Goal: Task Accomplishment & Management: Manage account settings

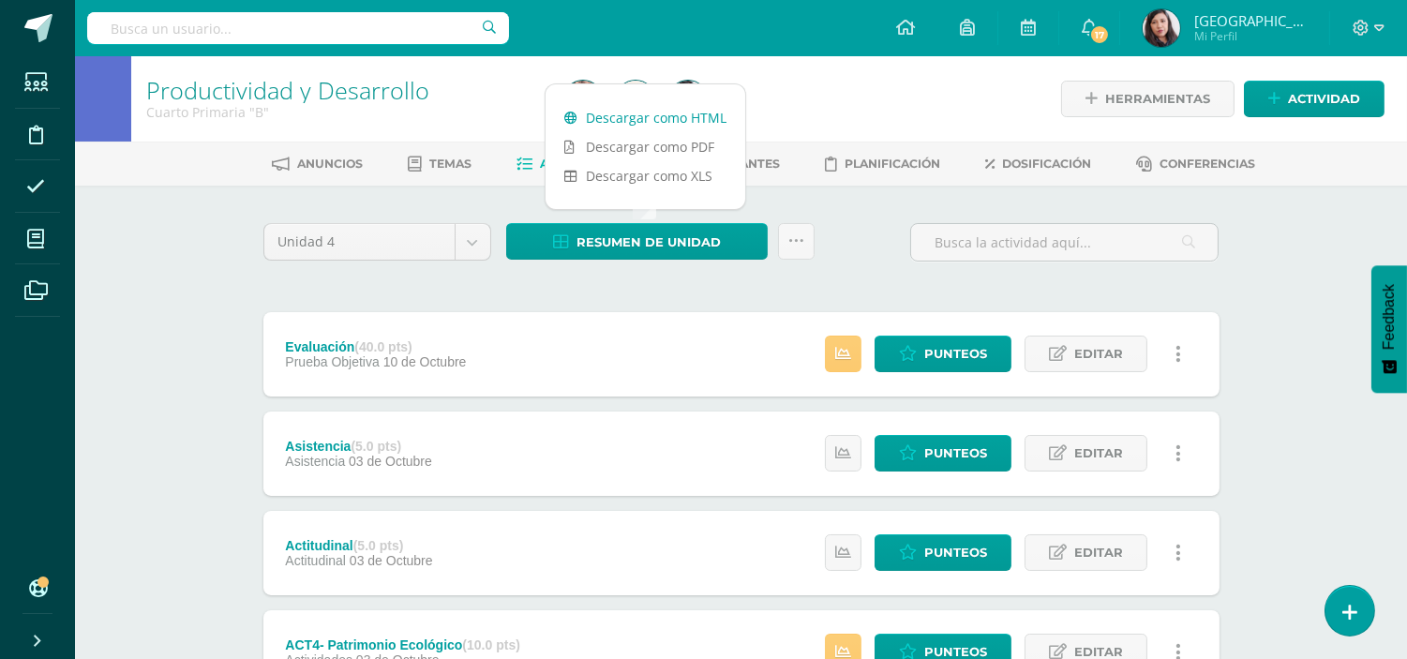
click at [637, 120] on link "Descargar como HTML" at bounding box center [646, 117] width 200 height 29
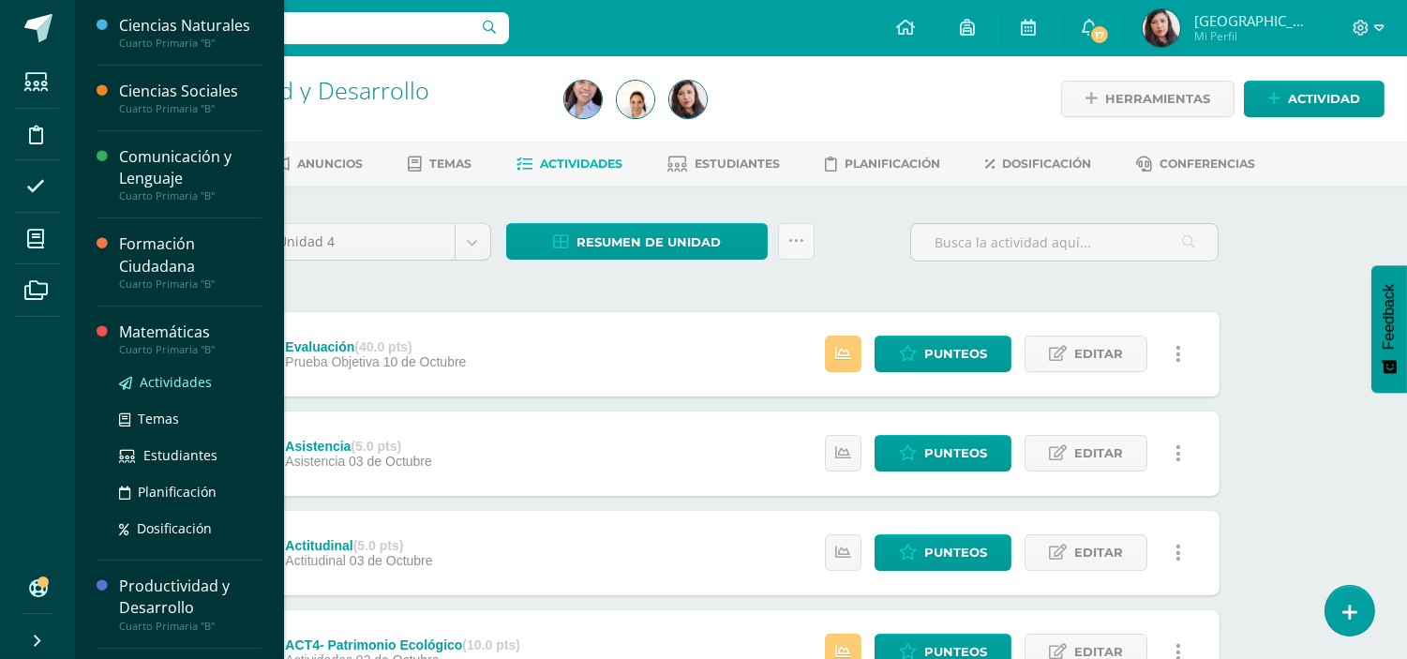
click at [169, 380] on span "Actividades" at bounding box center [176, 382] width 72 height 18
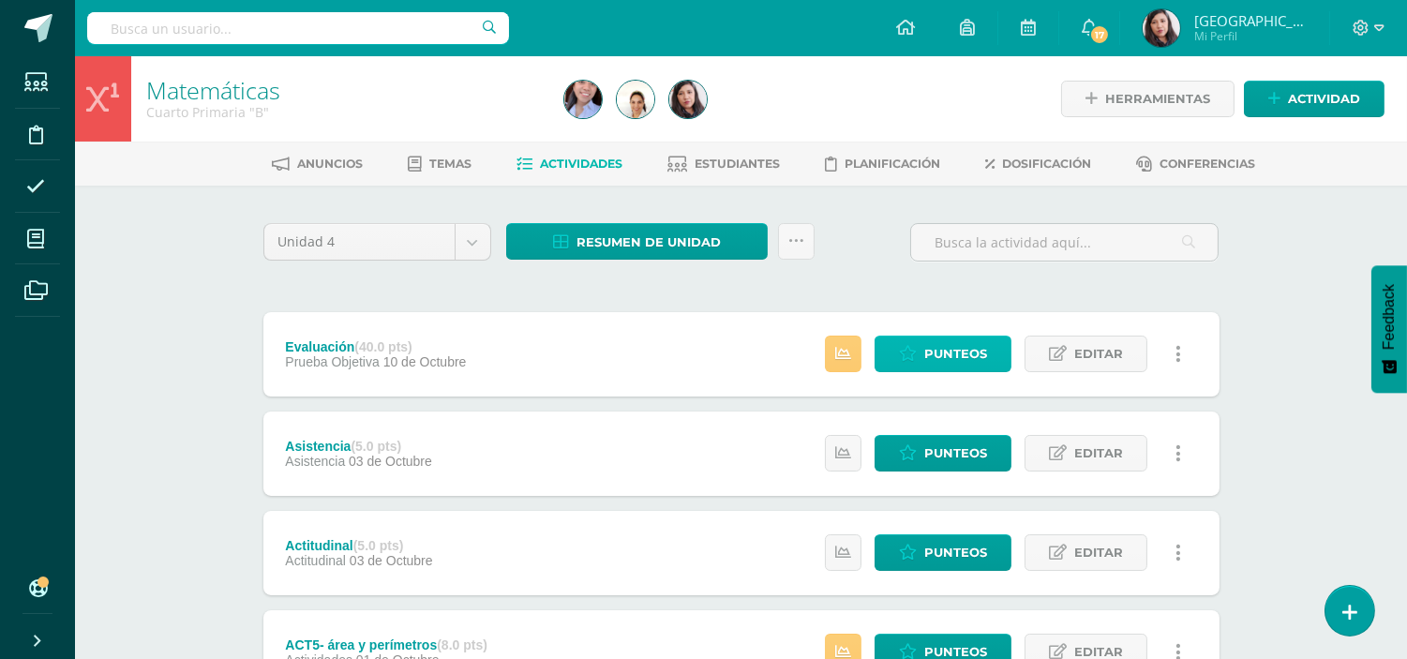
click at [945, 359] on span "Punteos" at bounding box center [955, 354] width 63 height 35
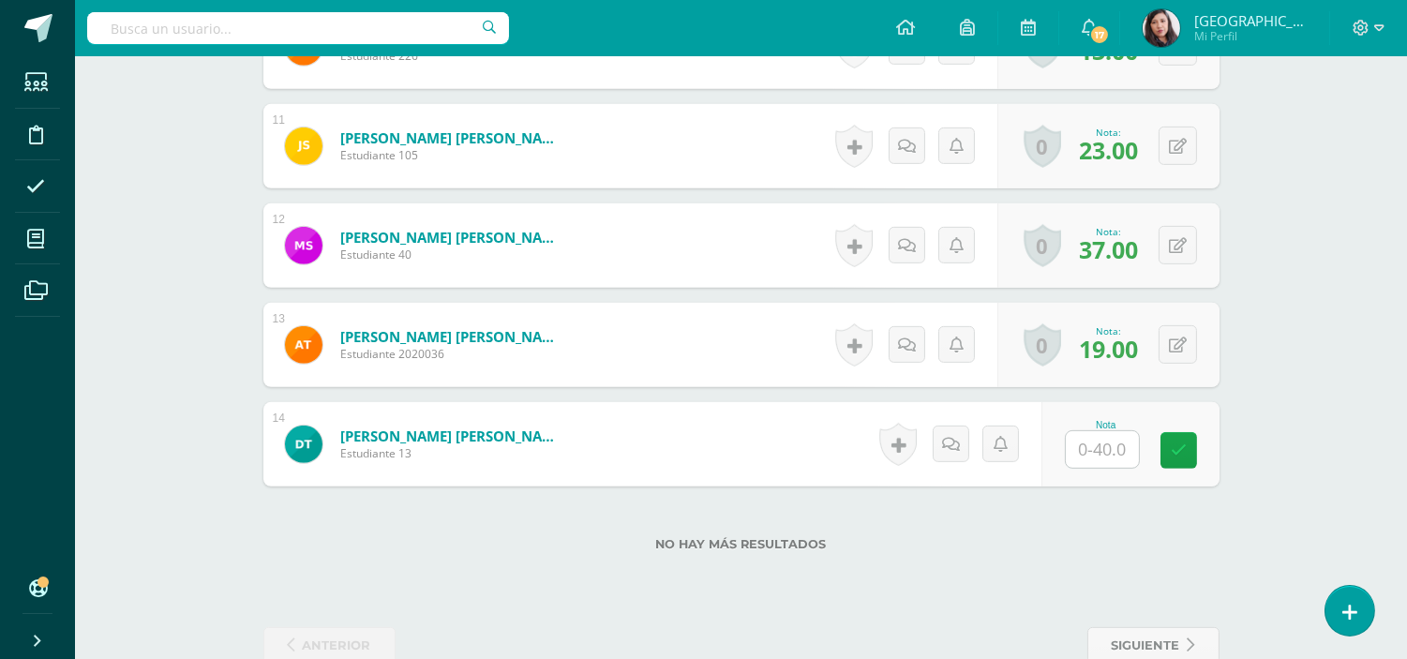
scroll to position [1581, 0]
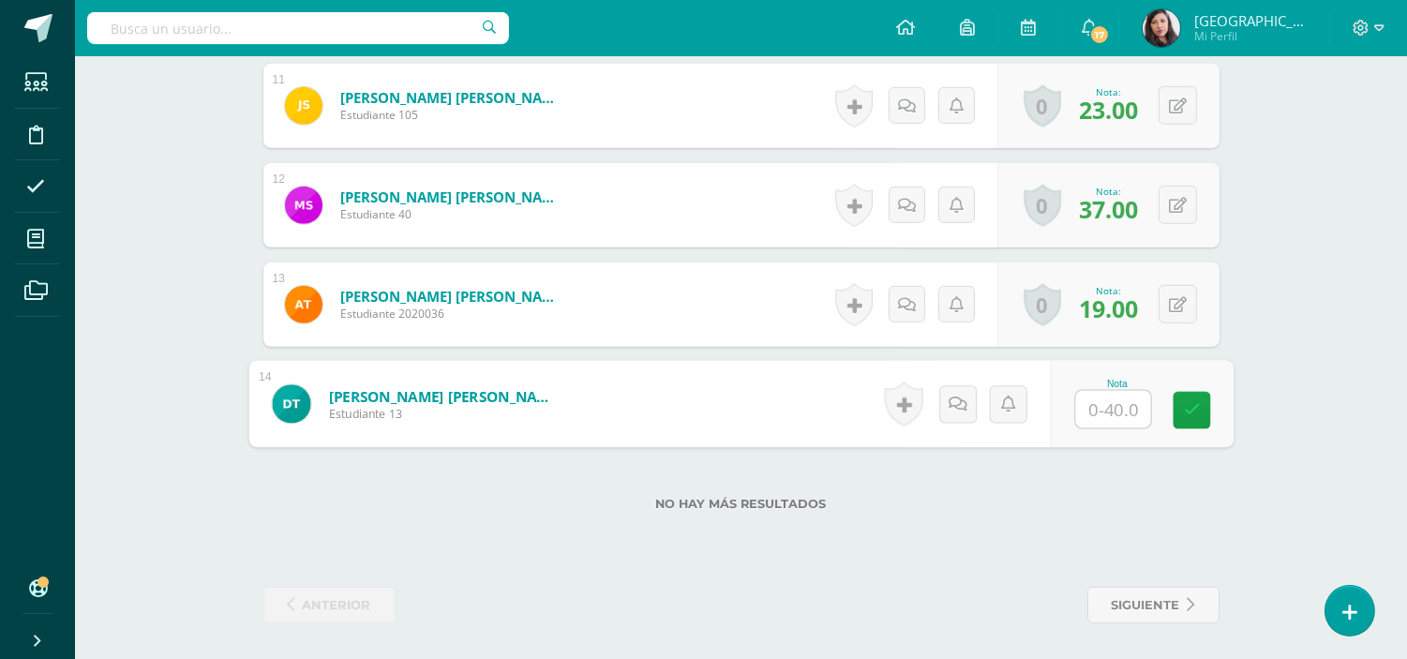
click at [1119, 399] on input "text" at bounding box center [1112, 409] width 75 height 37
type input "20"
click at [1181, 414] on link at bounding box center [1191, 410] width 37 height 37
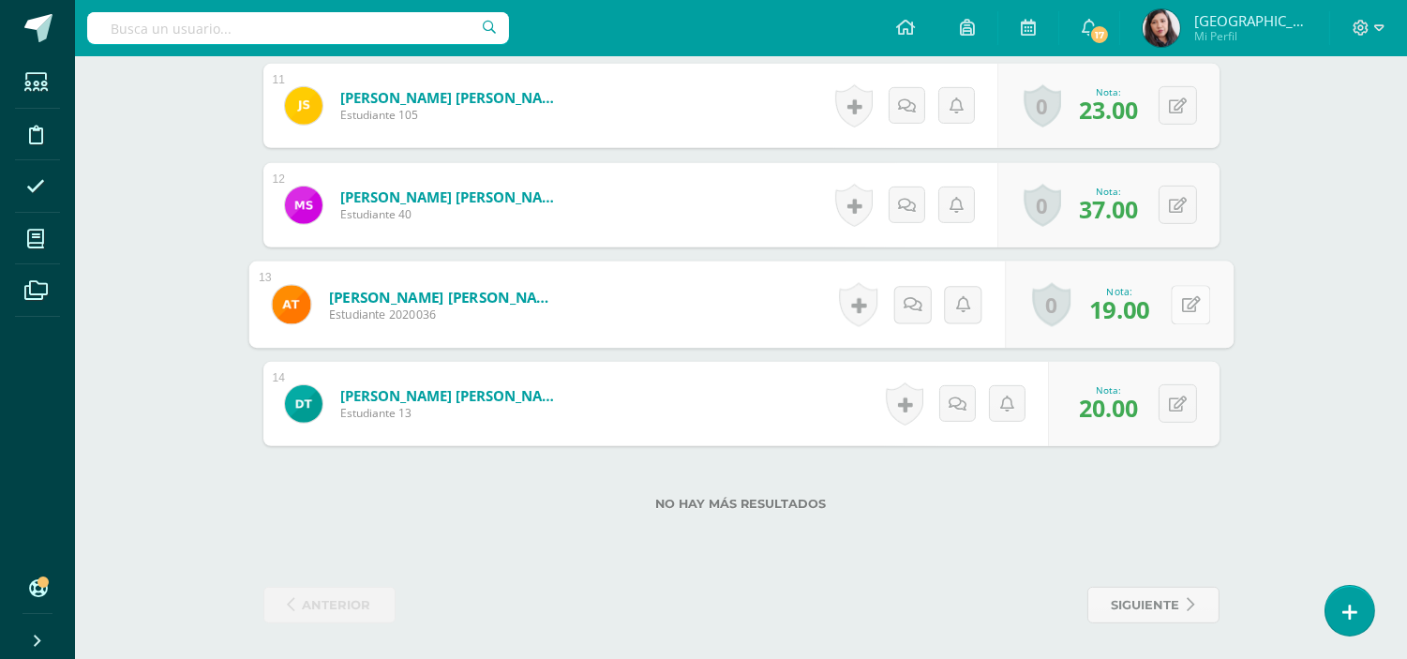
click at [1176, 293] on button at bounding box center [1190, 304] width 39 height 39
type input "27"
click at [1127, 314] on link at bounding box center [1140, 310] width 37 height 37
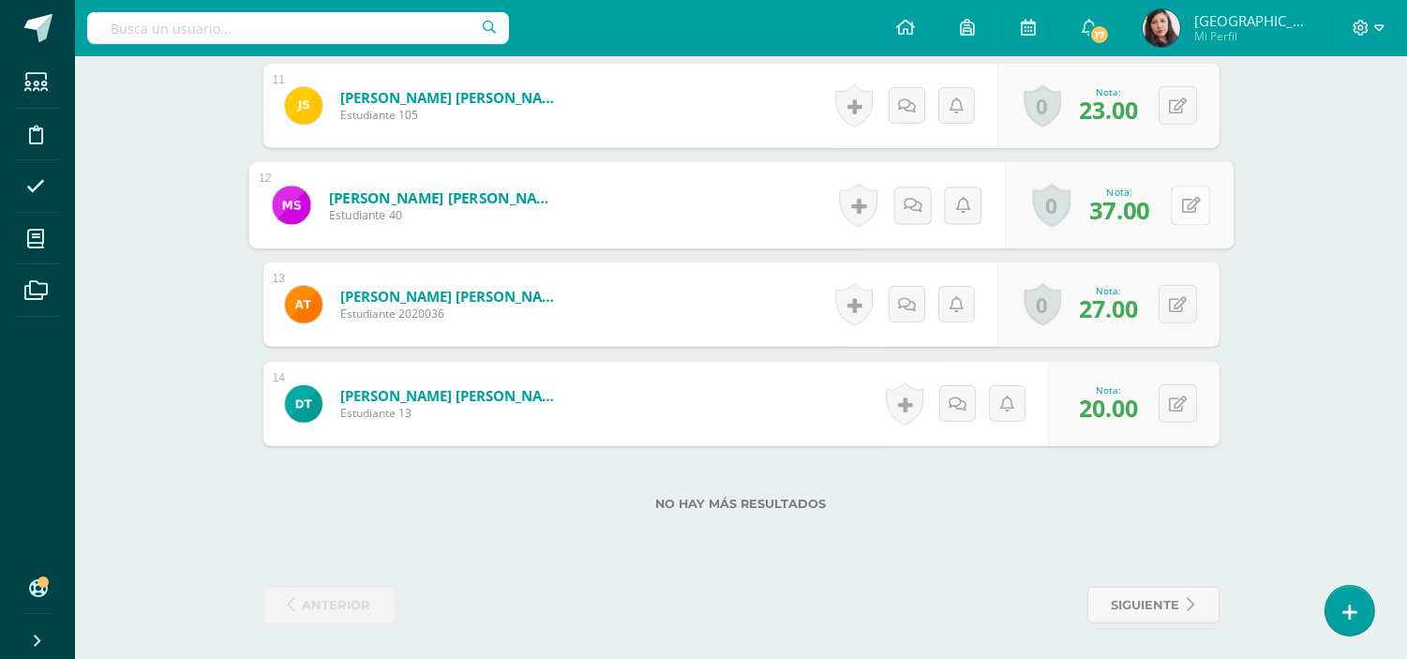
click at [1181, 199] on icon at bounding box center [1190, 205] width 19 height 16
type input "38"
click at [1137, 219] on link at bounding box center [1140, 211] width 37 height 37
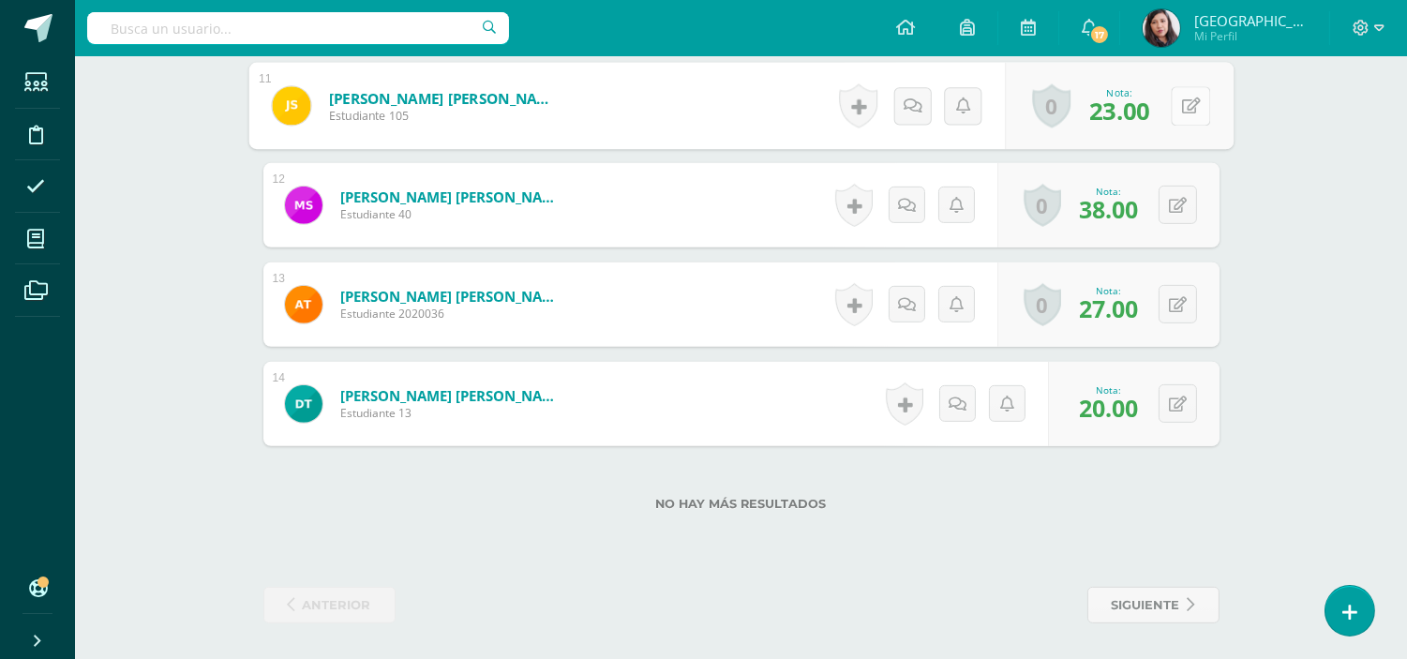
click at [1182, 113] on button at bounding box center [1190, 105] width 39 height 39
type input "24"
click at [1145, 117] on icon at bounding box center [1140, 112] width 17 height 16
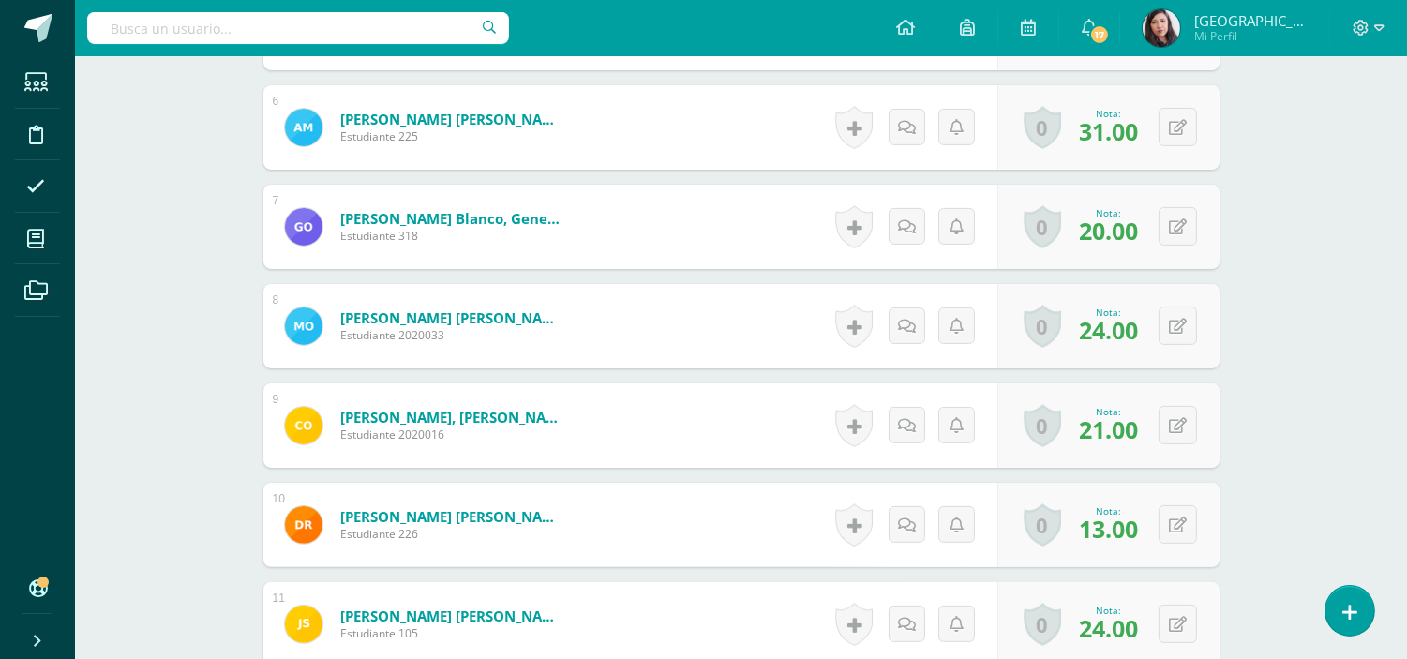
scroll to position [1059, 0]
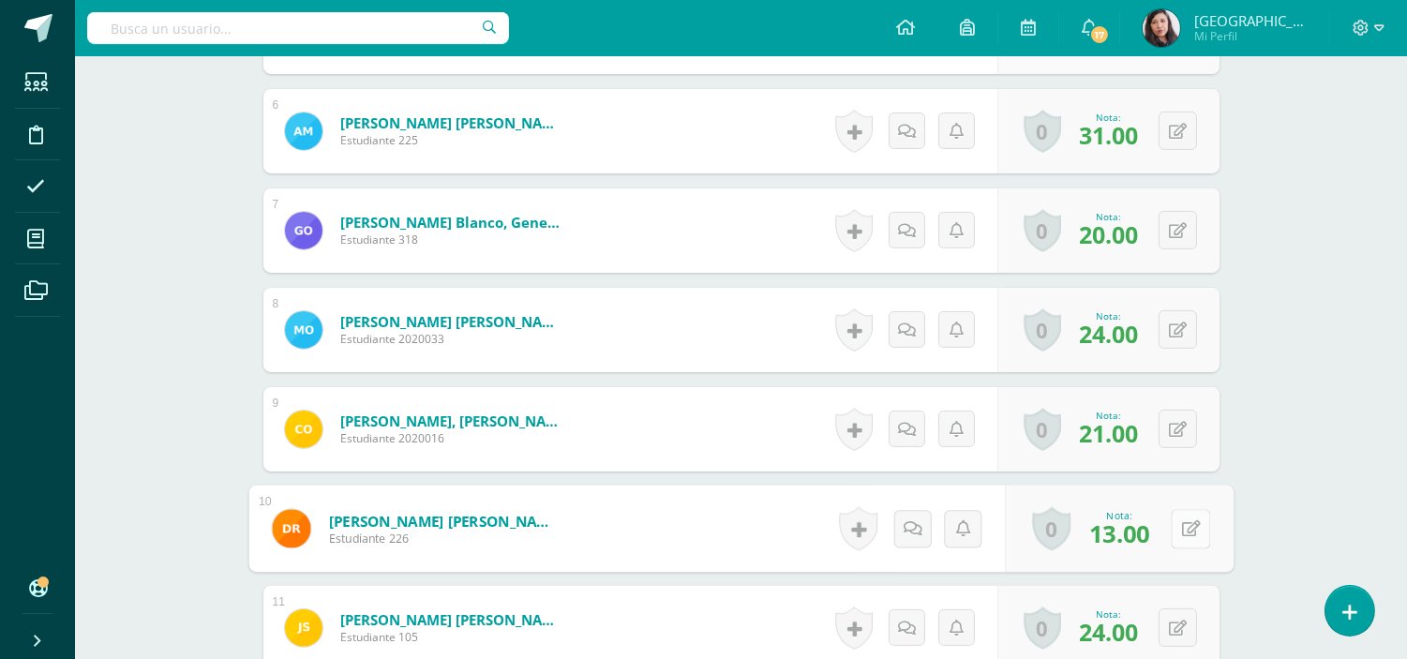
click at [1182, 526] on icon at bounding box center [1190, 528] width 19 height 16
type input "20"
click at [1147, 528] on icon at bounding box center [1140, 535] width 17 height 16
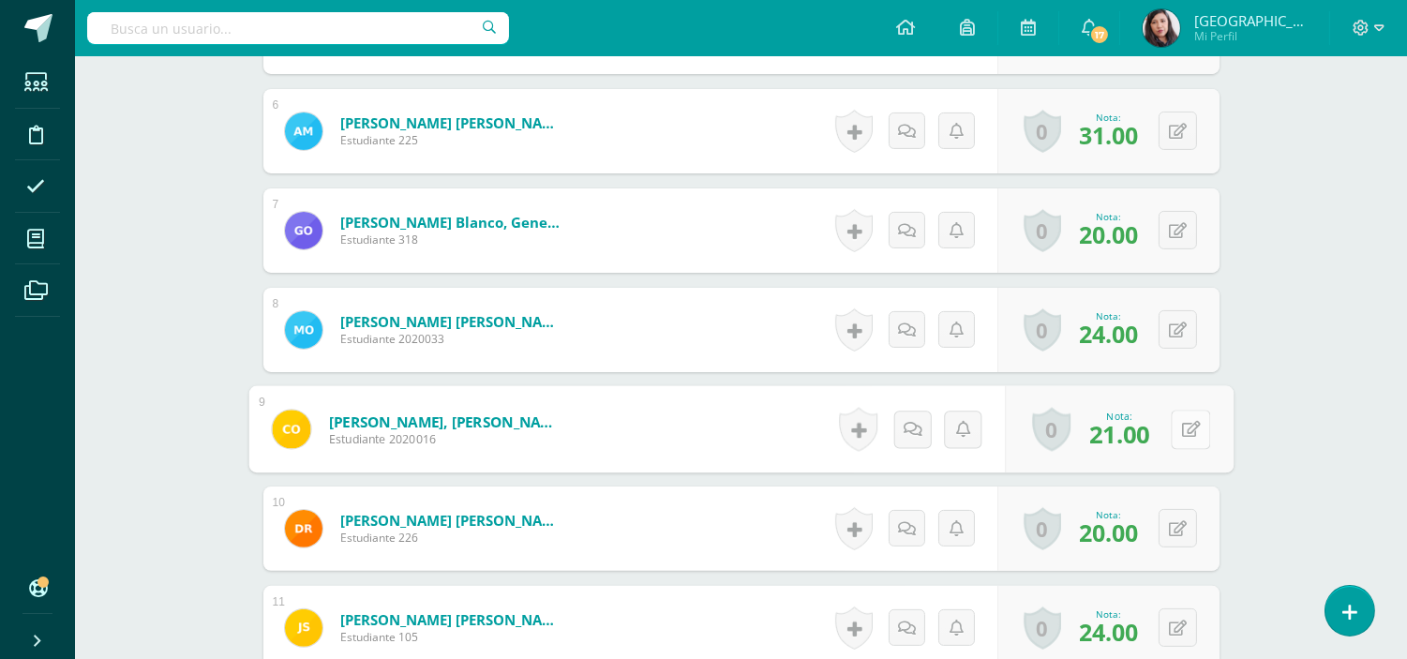
click at [1182, 431] on icon at bounding box center [1190, 429] width 19 height 16
type input "31"
drag, startPoint x: 1174, startPoint y: 337, endPoint x: 1276, endPoint y: 295, distance: 110.5
click at [1276, 295] on div "Matemáticas Cuarto Primaria "B" Herramientas Detalle de asistencias Actividad A…" at bounding box center [741, 90] width 1332 height 2186
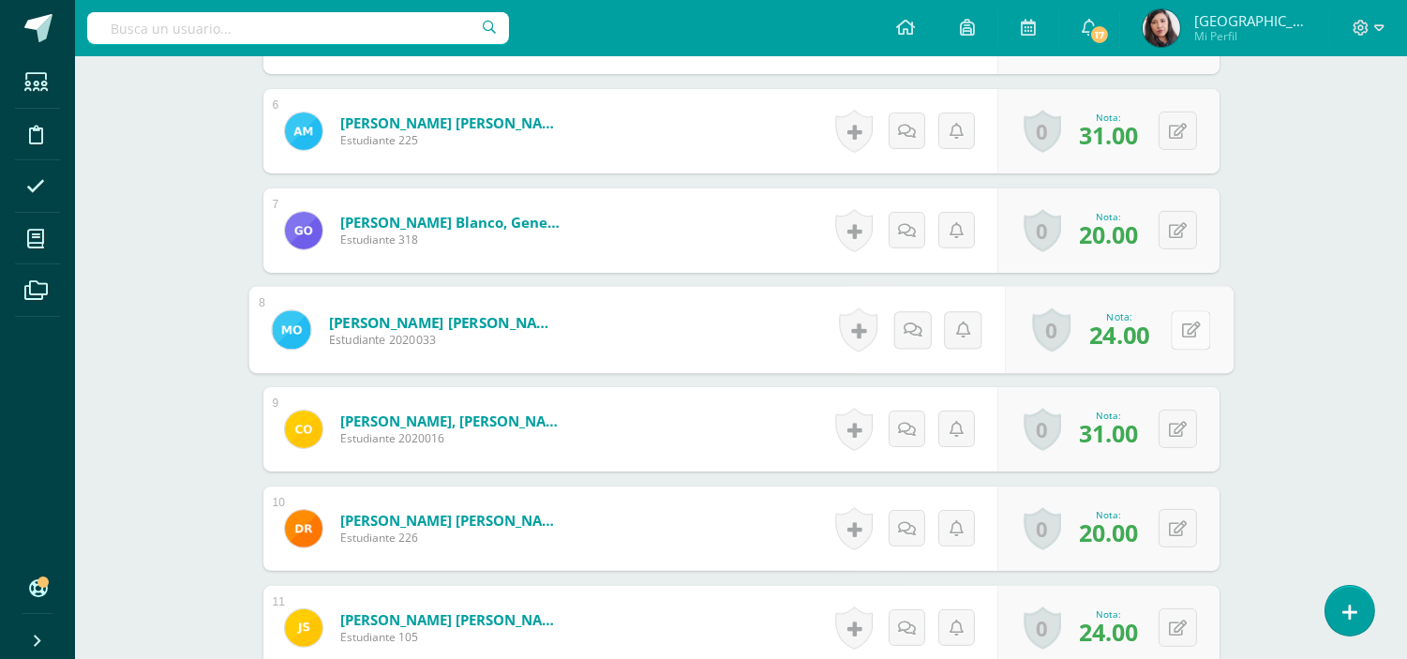
click at [1175, 329] on button at bounding box center [1190, 329] width 39 height 39
type input "34"
click at [1142, 338] on icon at bounding box center [1140, 336] width 17 height 16
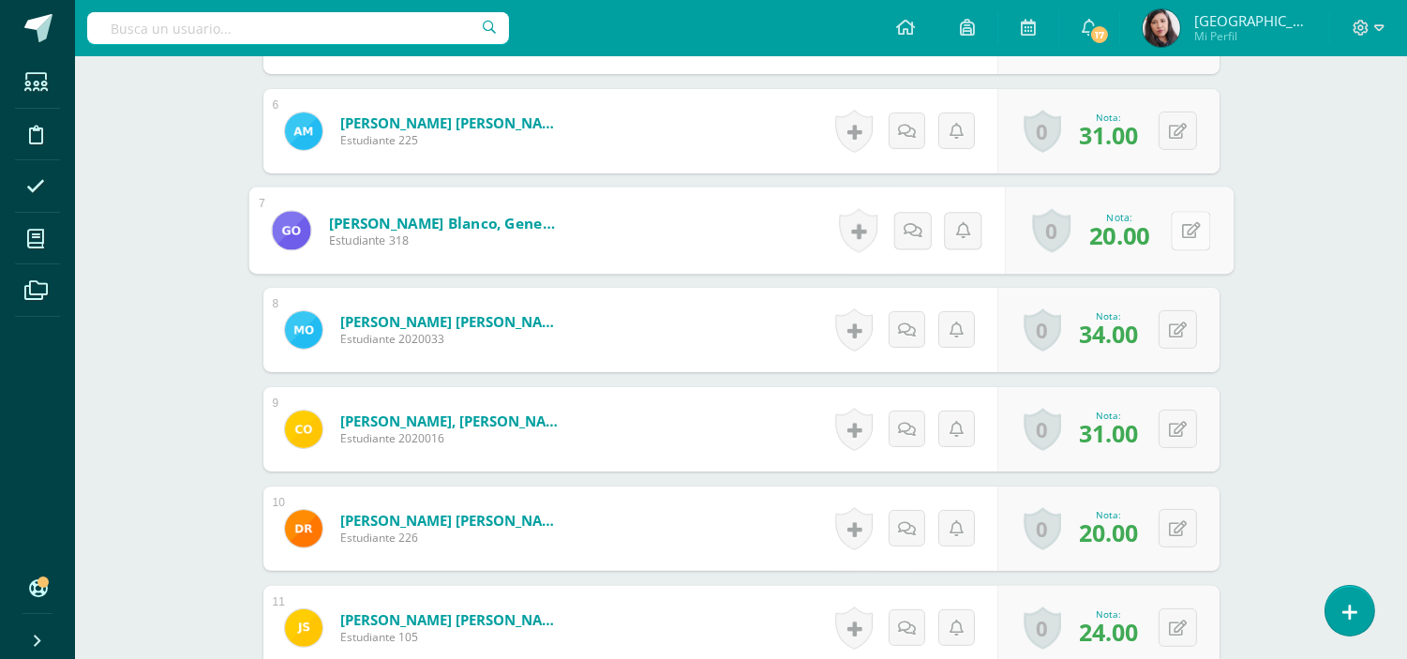
click at [1173, 228] on button at bounding box center [1190, 230] width 39 height 39
type input "30"
click at [1146, 232] on icon at bounding box center [1140, 237] width 17 height 16
click at [1168, 138] on div "0 Logros Logros obtenidos Aún no hay logros agregados Nota: 31.00" at bounding box center [1108, 131] width 222 height 84
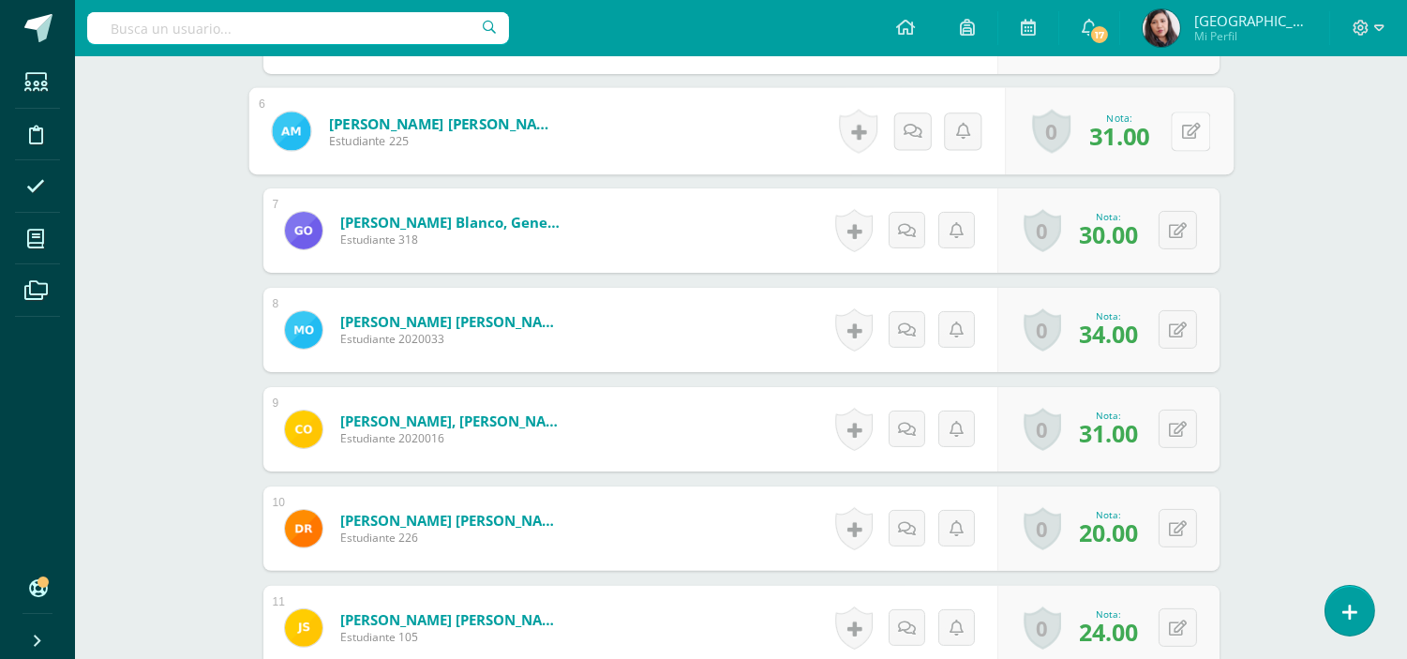
click at [1195, 133] on icon at bounding box center [1190, 131] width 19 height 16
type input "37"
click at [1141, 142] on icon at bounding box center [1140, 137] width 17 height 16
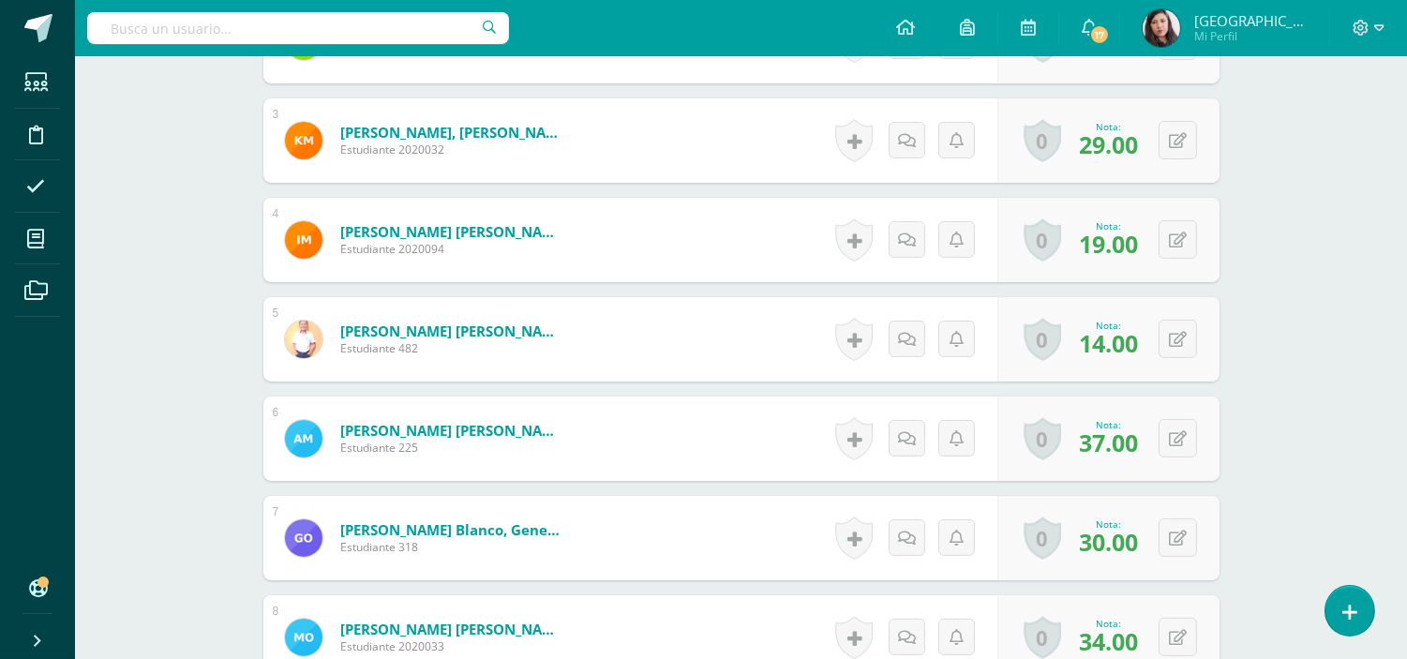
scroll to position [747, 0]
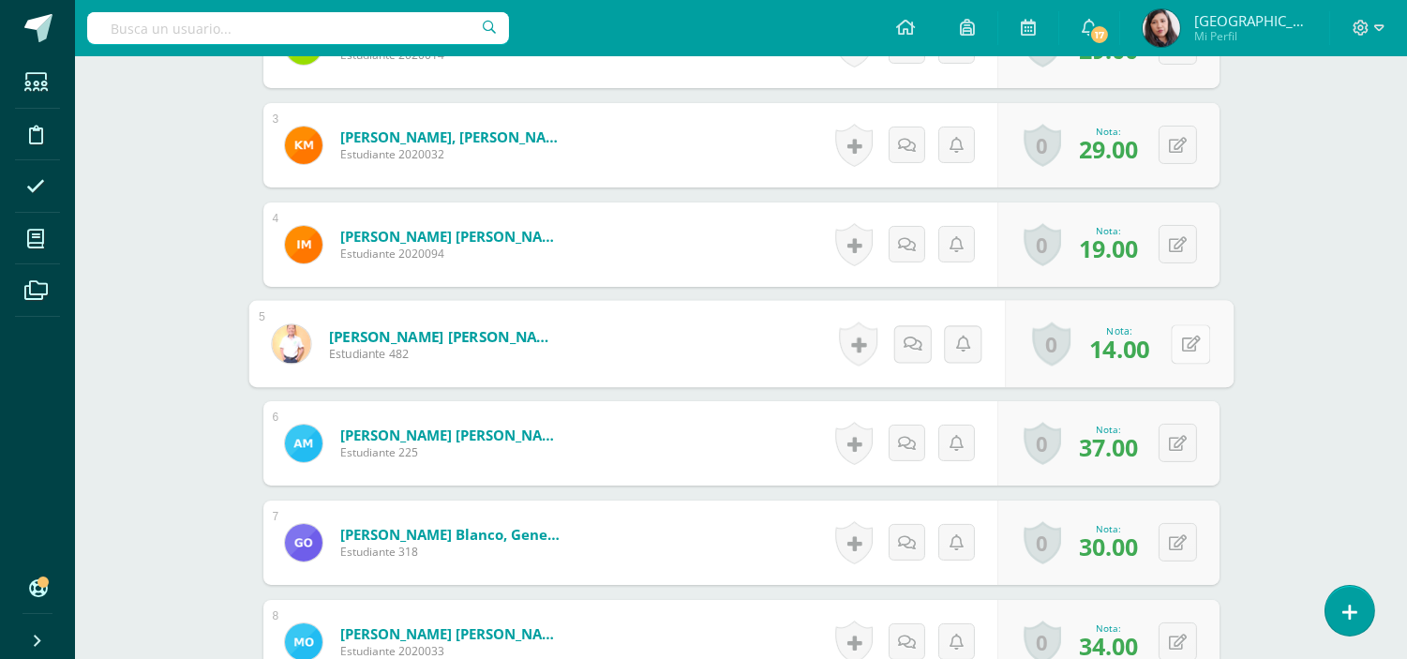
click at [1193, 334] on button at bounding box center [1190, 343] width 39 height 39
type input "18"
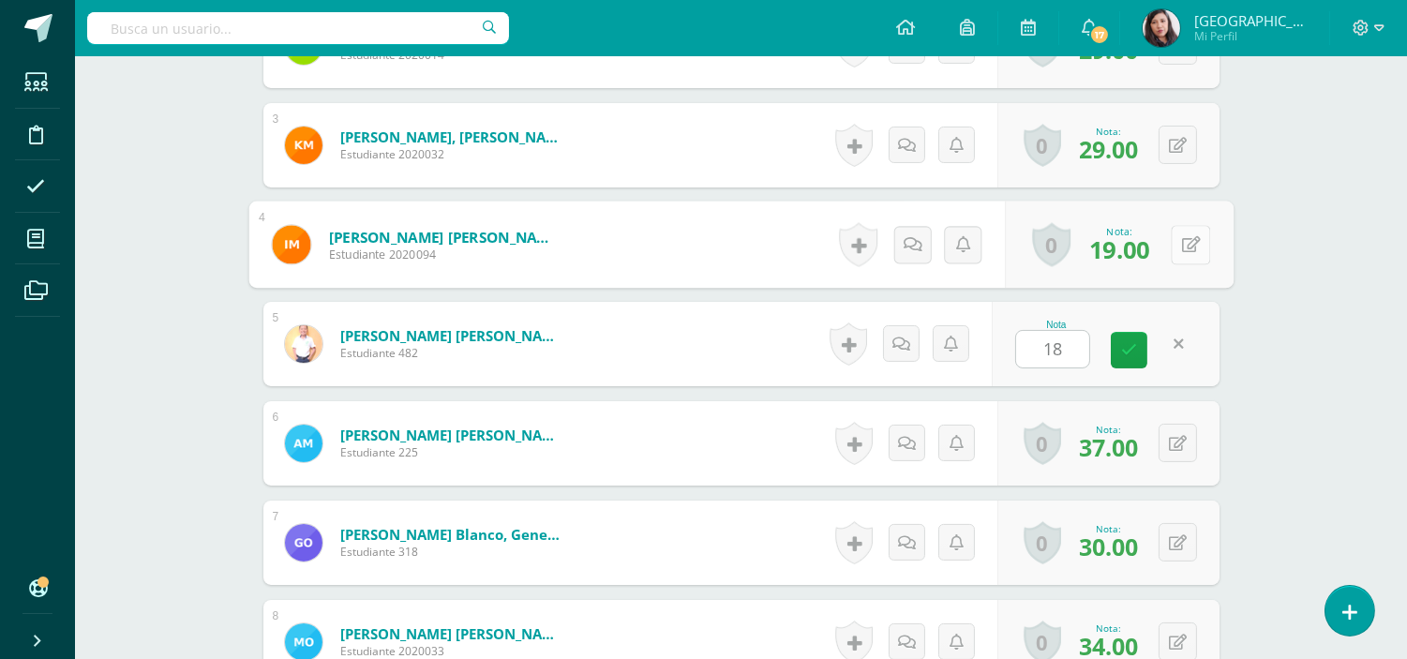
click at [1188, 238] on button at bounding box center [1190, 244] width 39 height 39
type input "20"
click at [1146, 258] on link at bounding box center [1140, 250] width 37 height 37
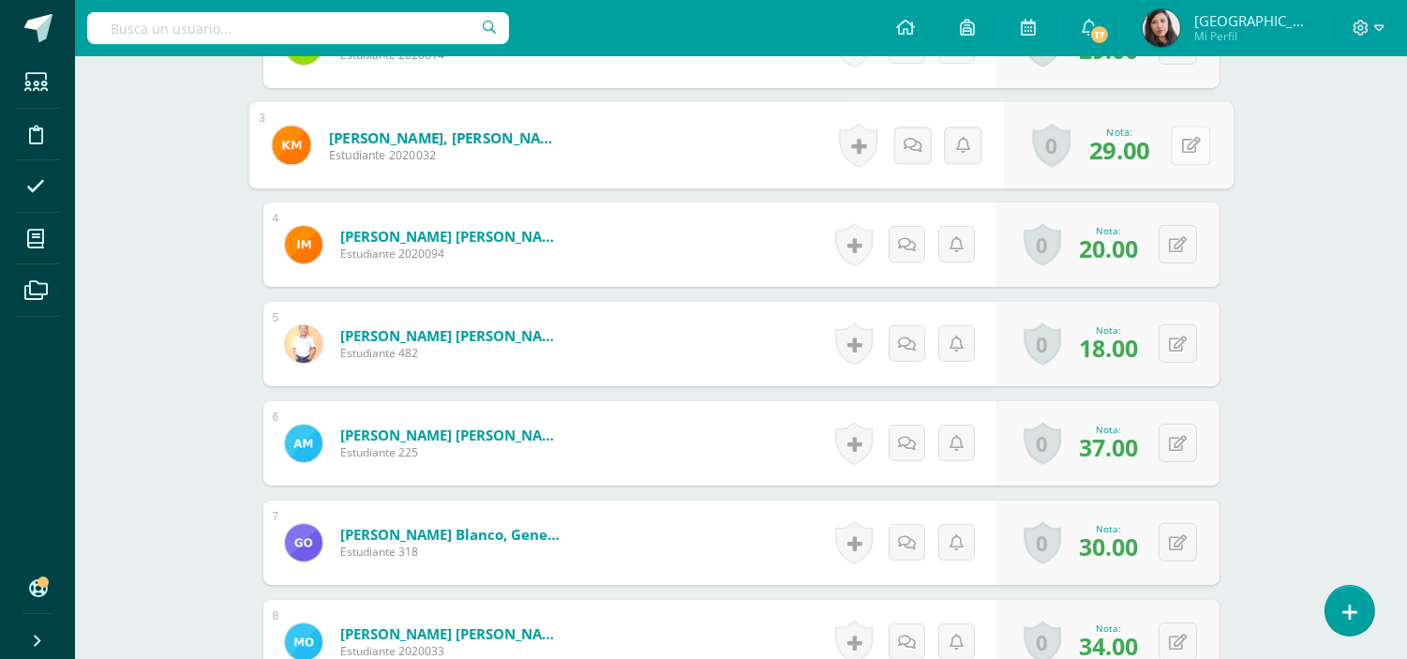
click at [1168, 152] on div "0 Logros Logros obtenidos Aún no hay logros agregados Nota: 29.00" at bounding box center [1119, 145] width 229 height 87
click at [1205, 135] on button at bounding box center [1190, 145] width 39 height 39
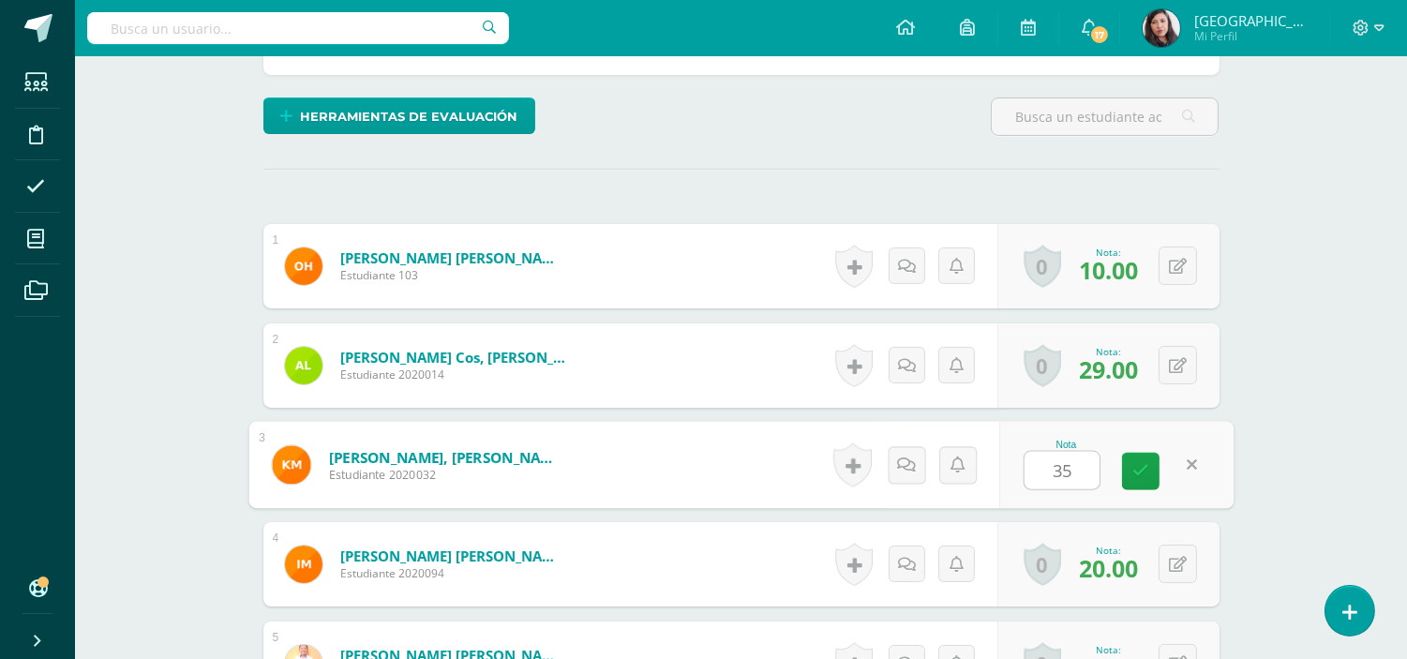
scroll to position [425, 0]
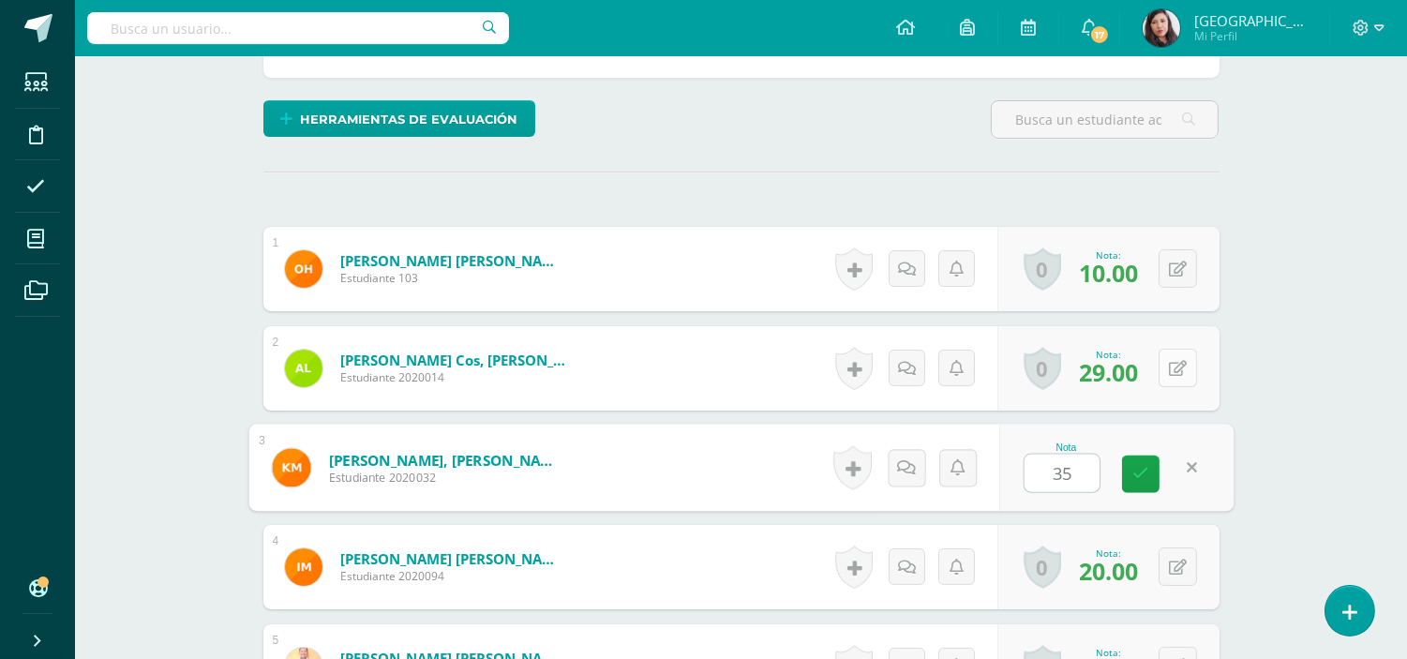
type input "35"
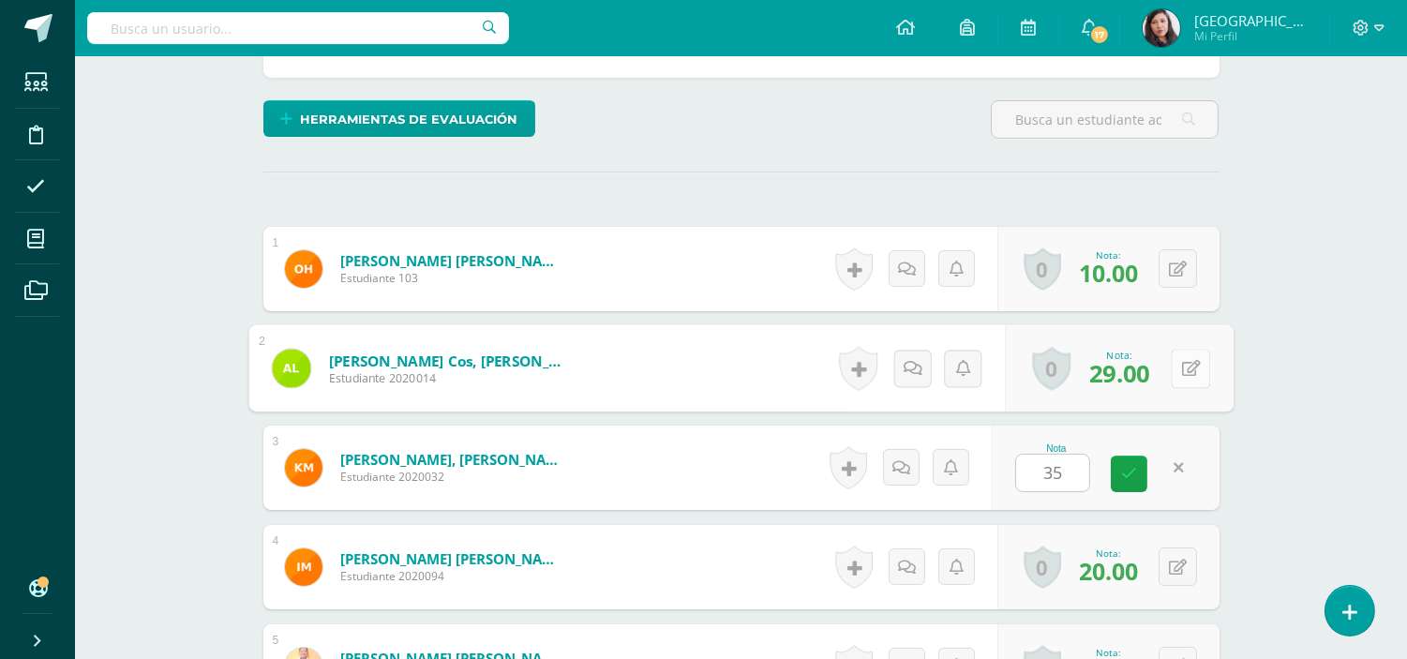
click at [1188, 373] on button at bounding box center [1190, 368] width 39 height 39
type input "33"
click at [1138, 382] on icon at bounding box center [1140, 375] width 17 height 16
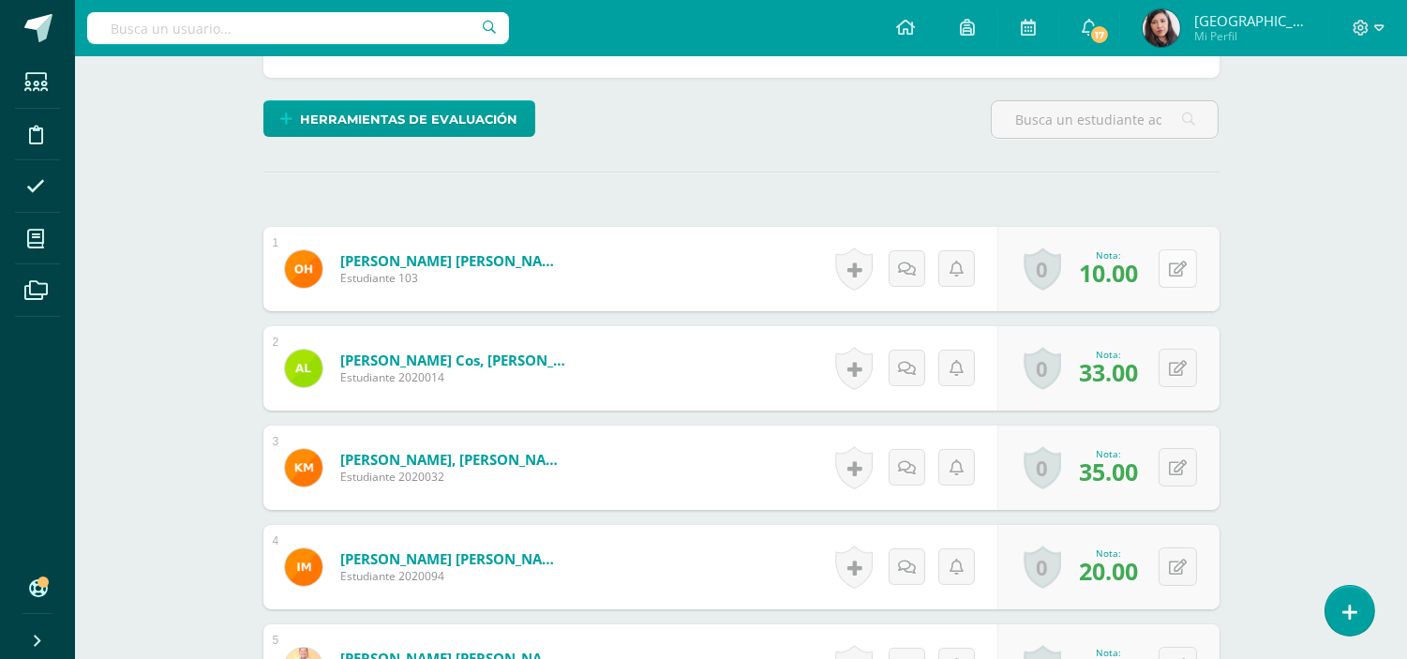
click at [1181, 262] on icon at bounding box center [1178, 270] width 18 height 16
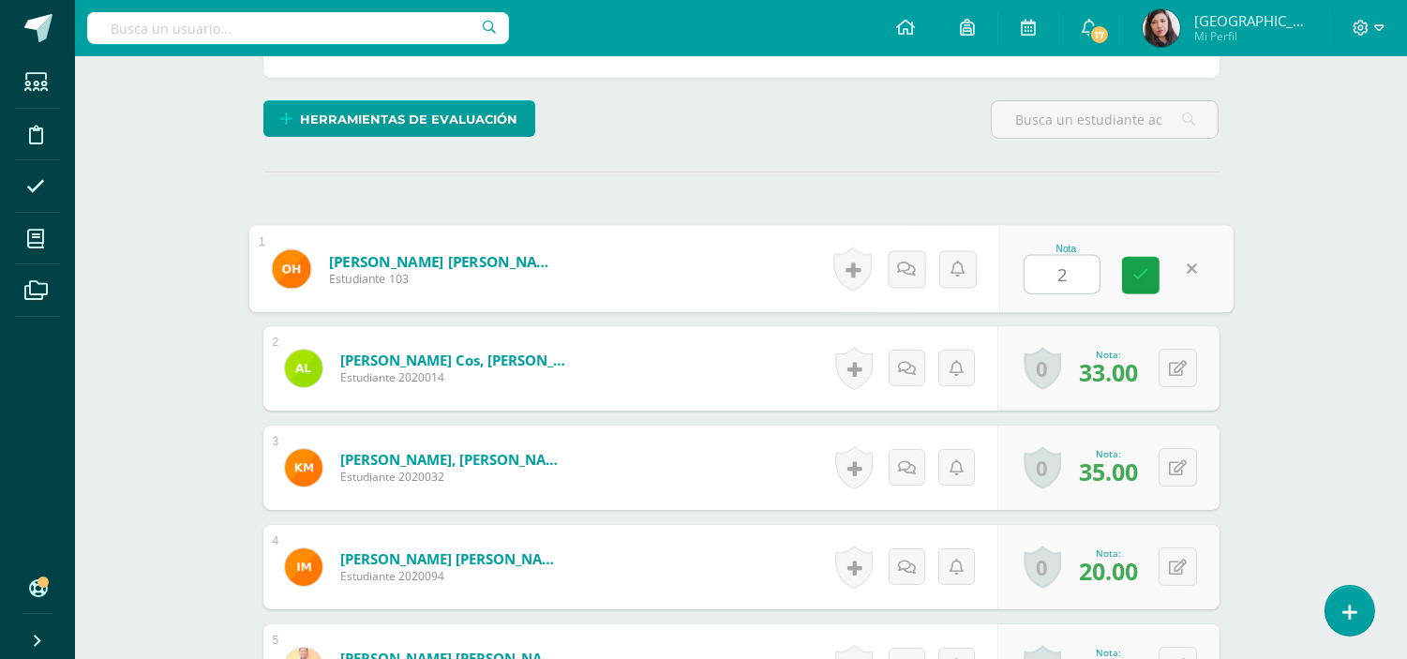
type input "20"
click at [1155, 272] on link at bounding box center [1140, 275] width 37 height 37
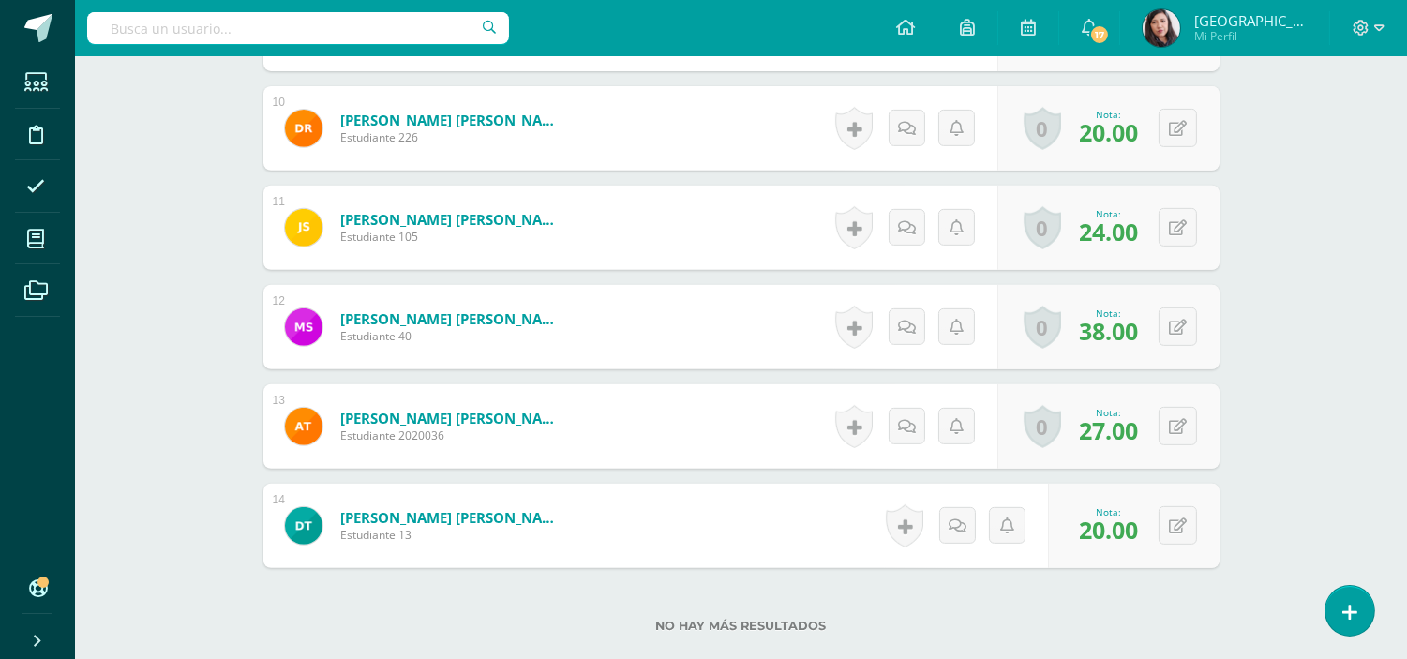
scroll to position [1457, 0]
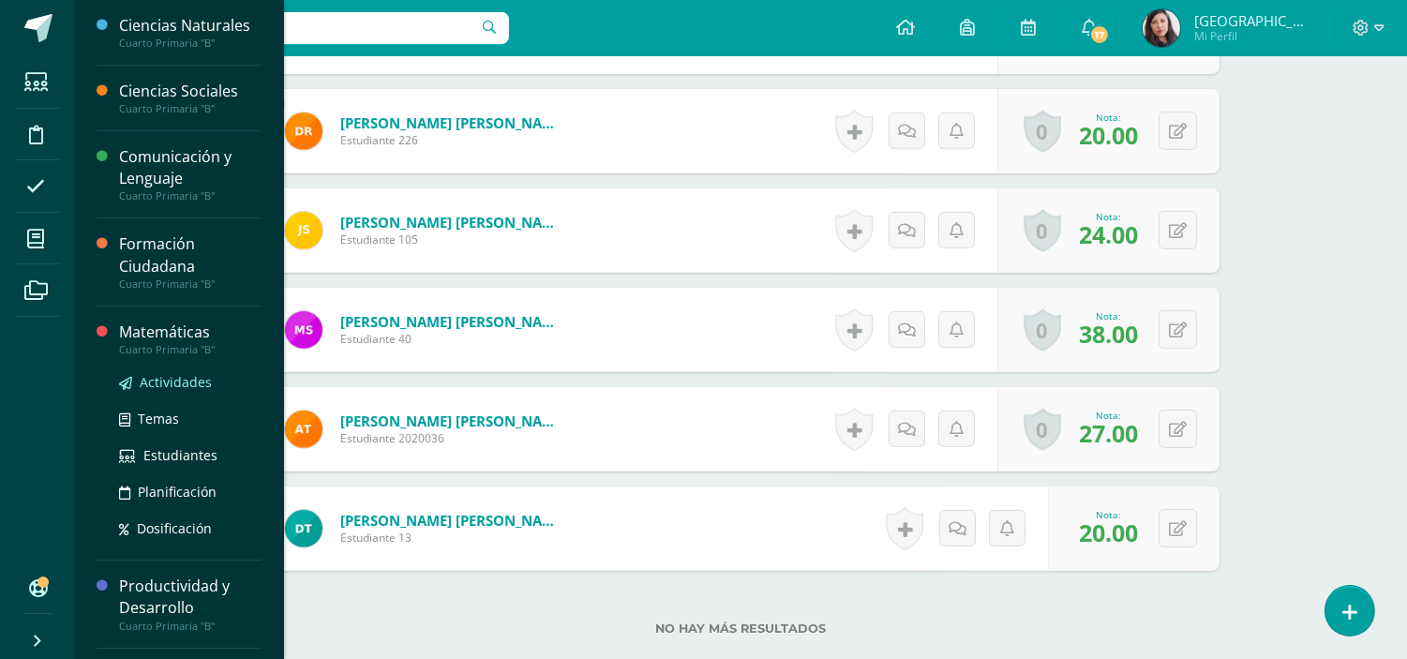
click at [150, 379] on span "Actividades" at bounding box center [176, 382] width 72 height 18
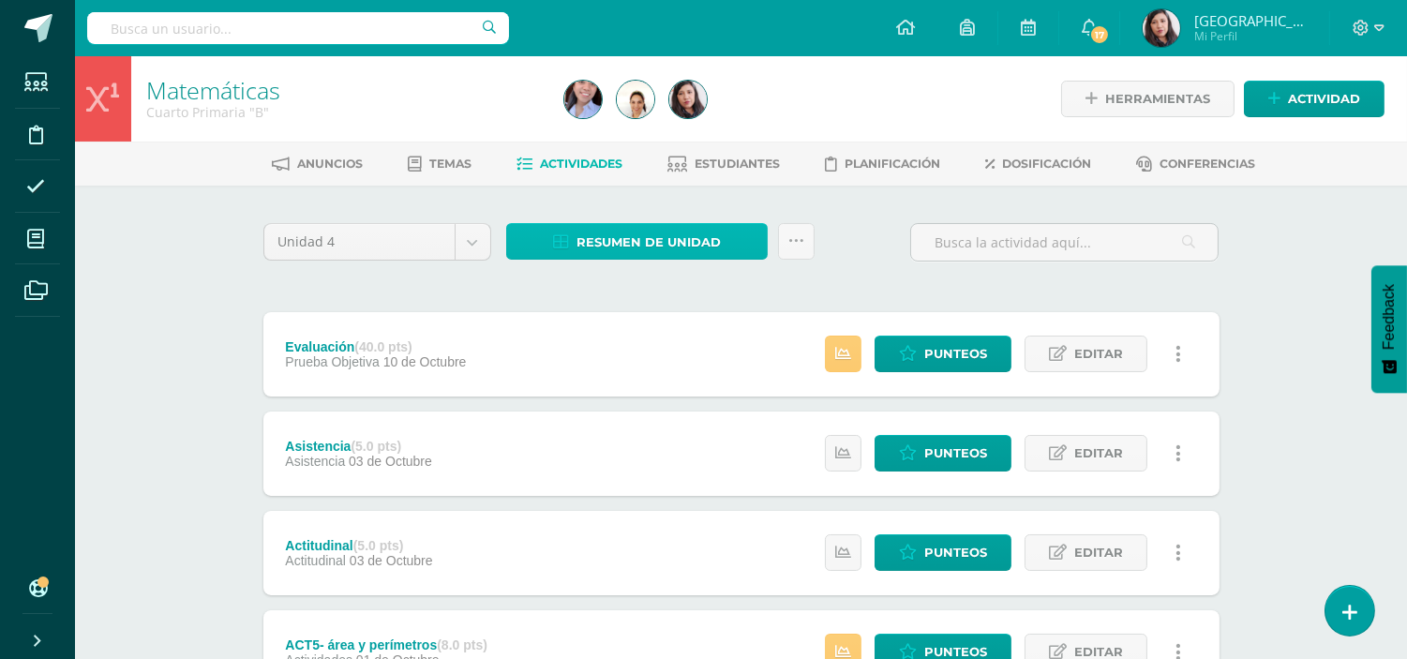
click at [696, 235] on span "Resumen de unidad" at bounding box center [649, 242] width 144 height 35
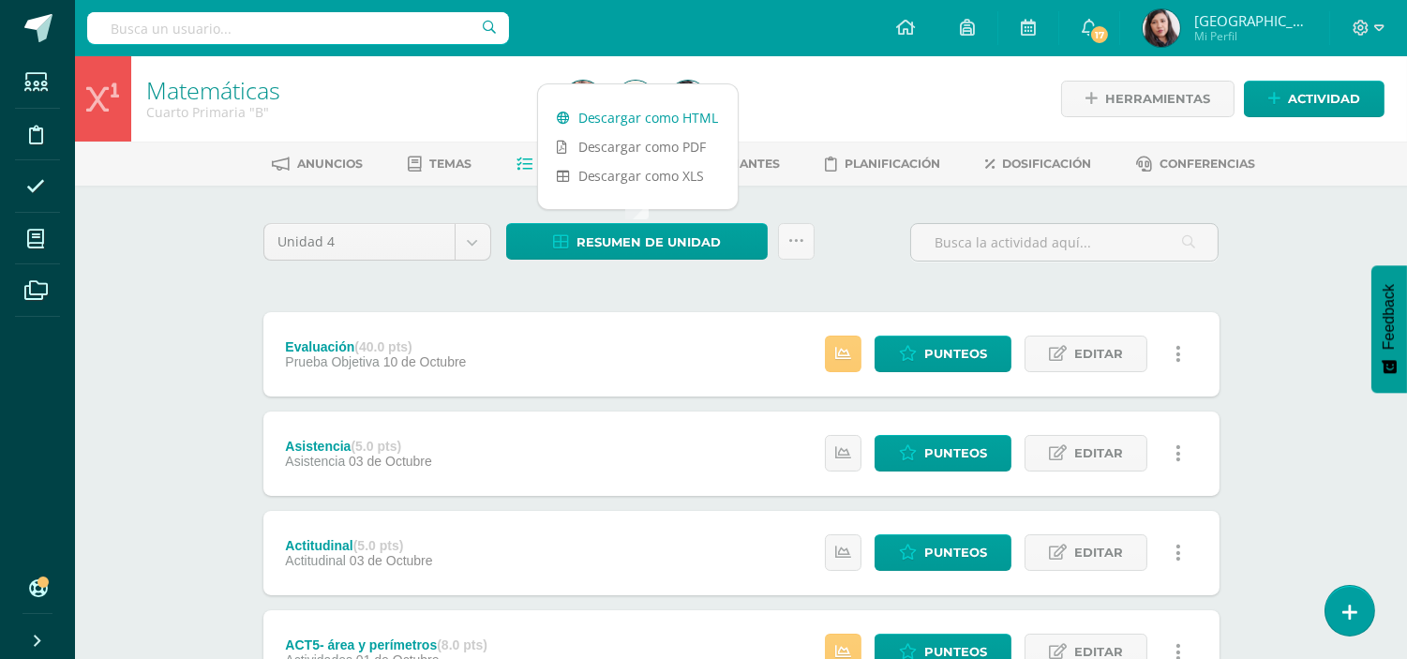
click at [660, 116] on link "Descargar como HTML" at bounding box center [638, 117] width 200 height 29
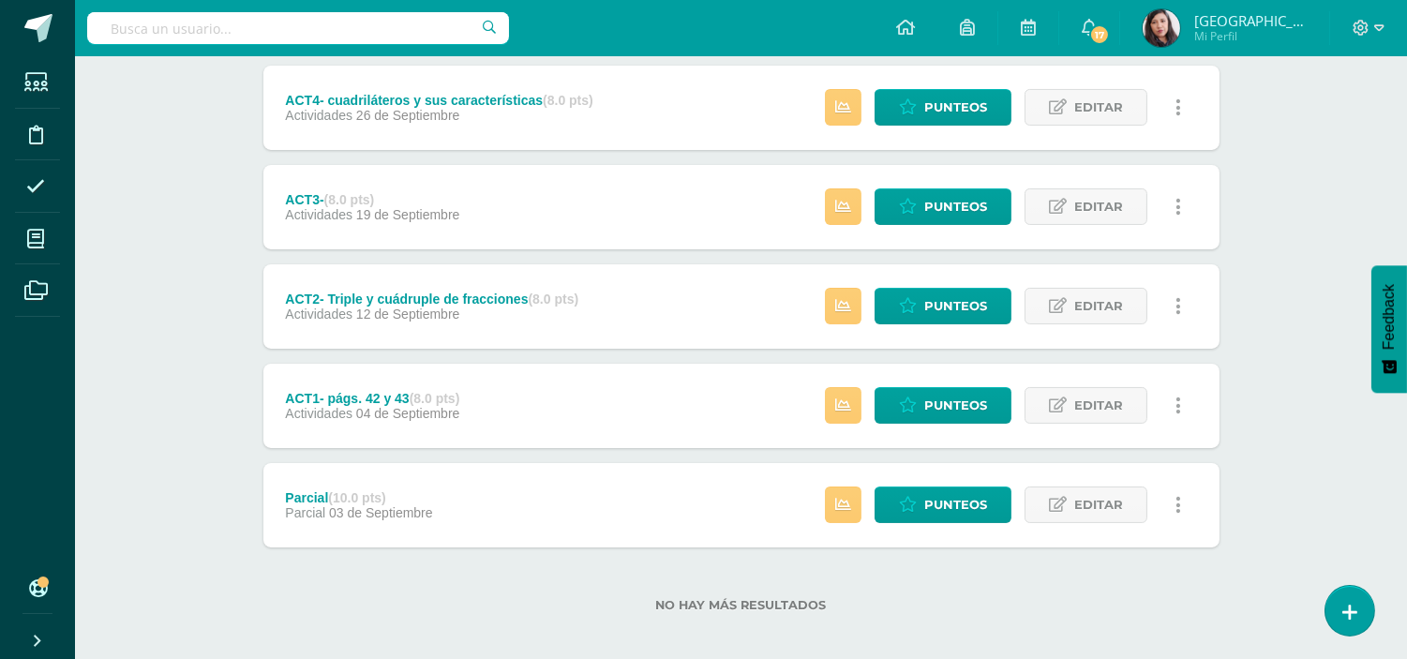
scroll to position [648, 0]
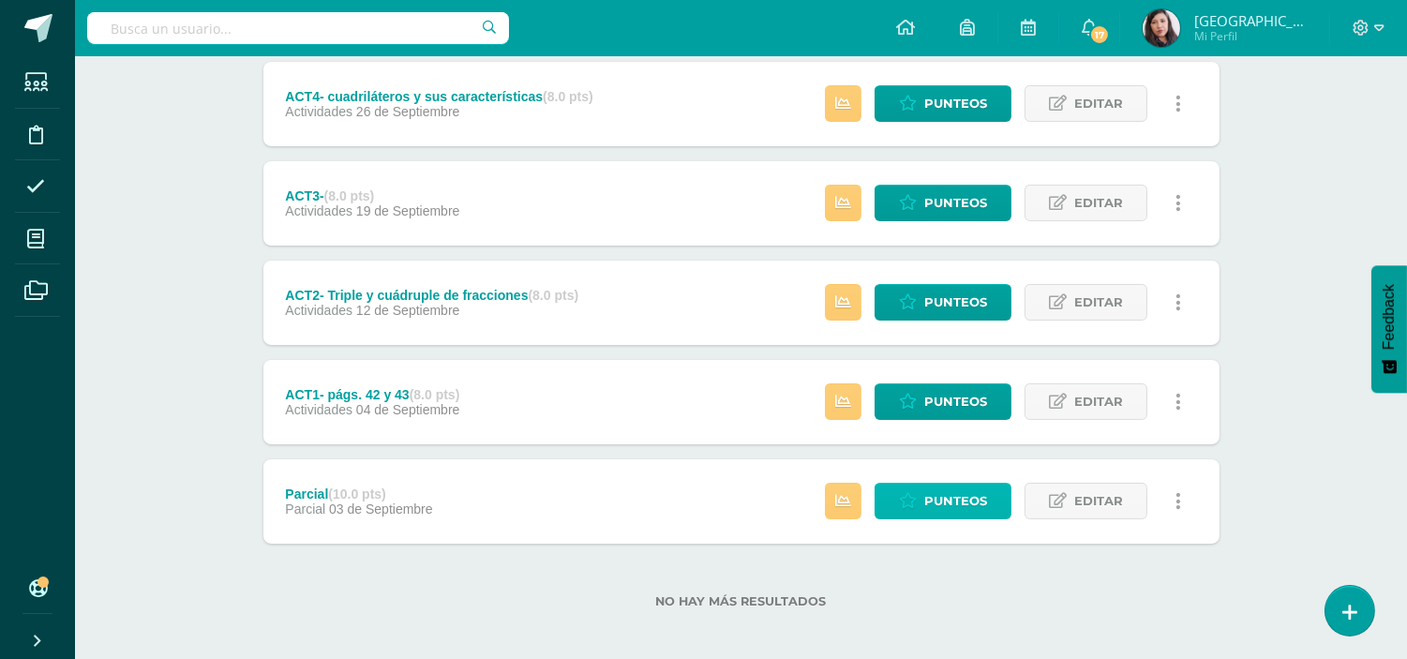
click at [986, 508] on span "Punteos" at bounding box center [955, 501] width 63 height 35
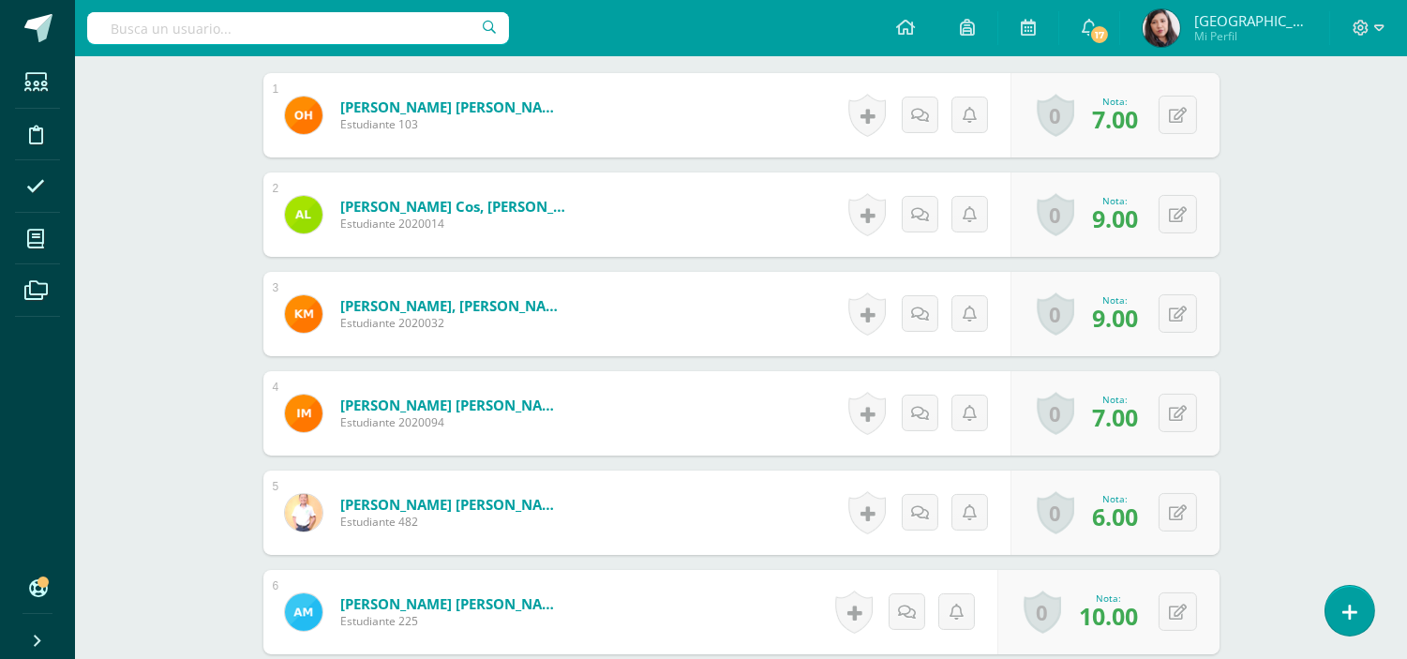
scroll to position [600, 0]
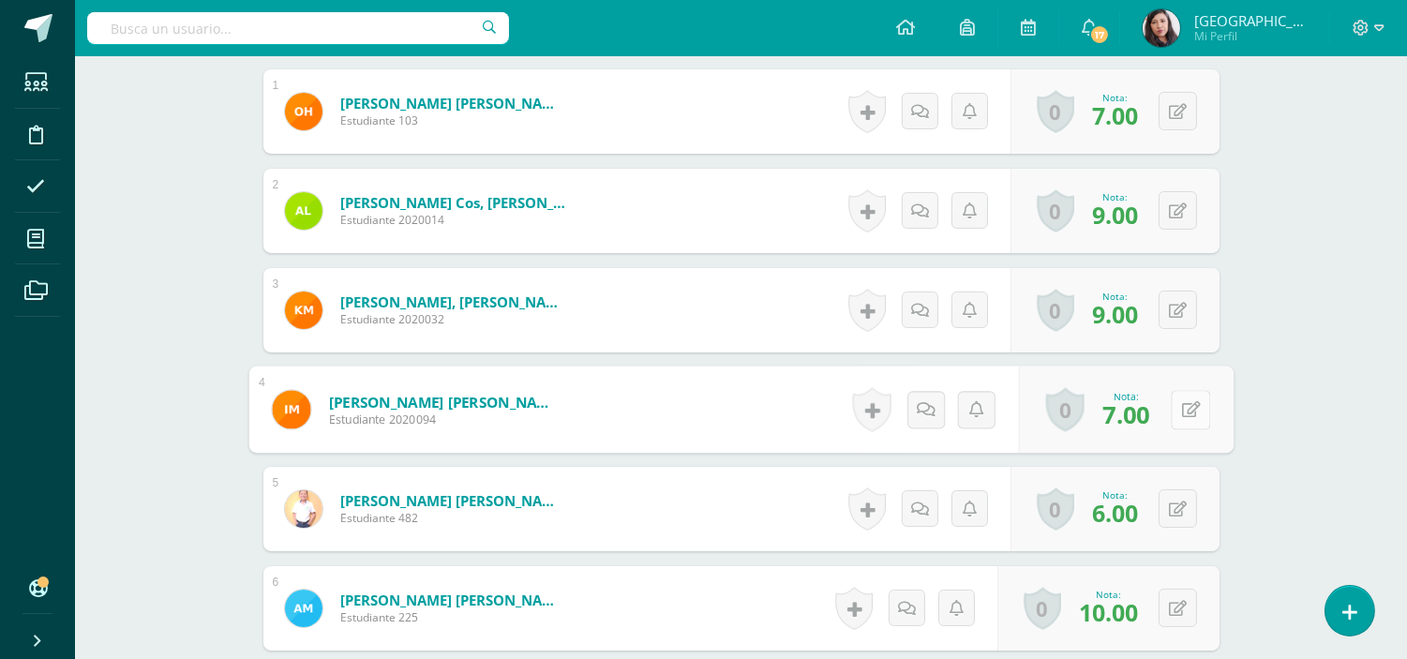
click at [1172, 400] on button at bounding box center [1190, 409] width 39 height 39
type input "8"
click at [1156, 414] on link at bounding box center [1140, 415] width 37 height 37
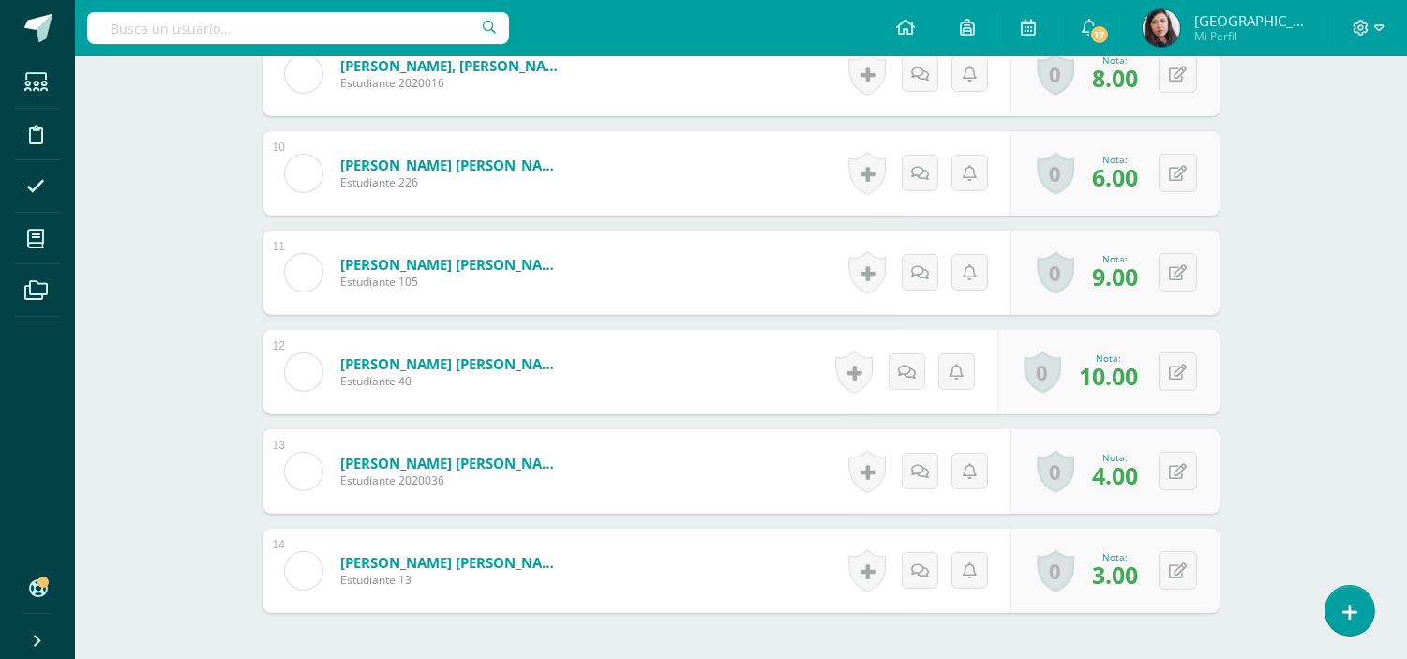
scroll to position [1599, 0]
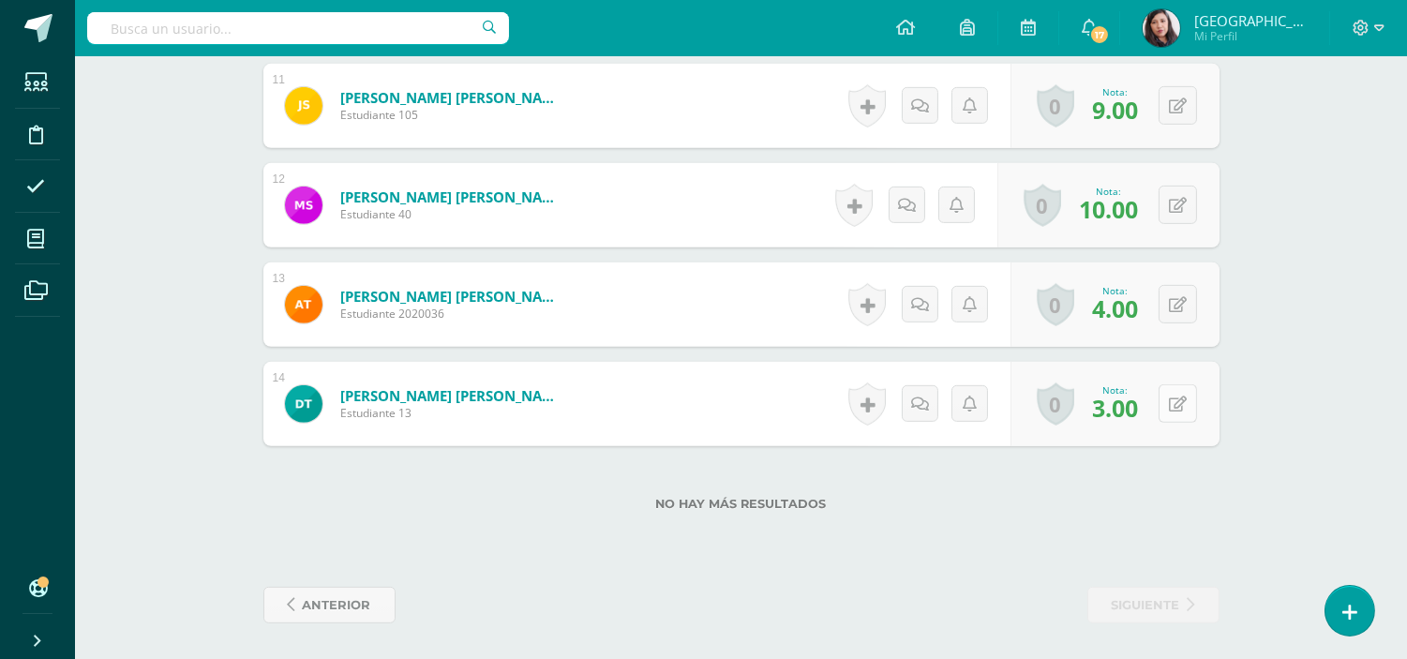
click at [1176, 412] on button at bounding box center [1178, 403] width 38 height 38
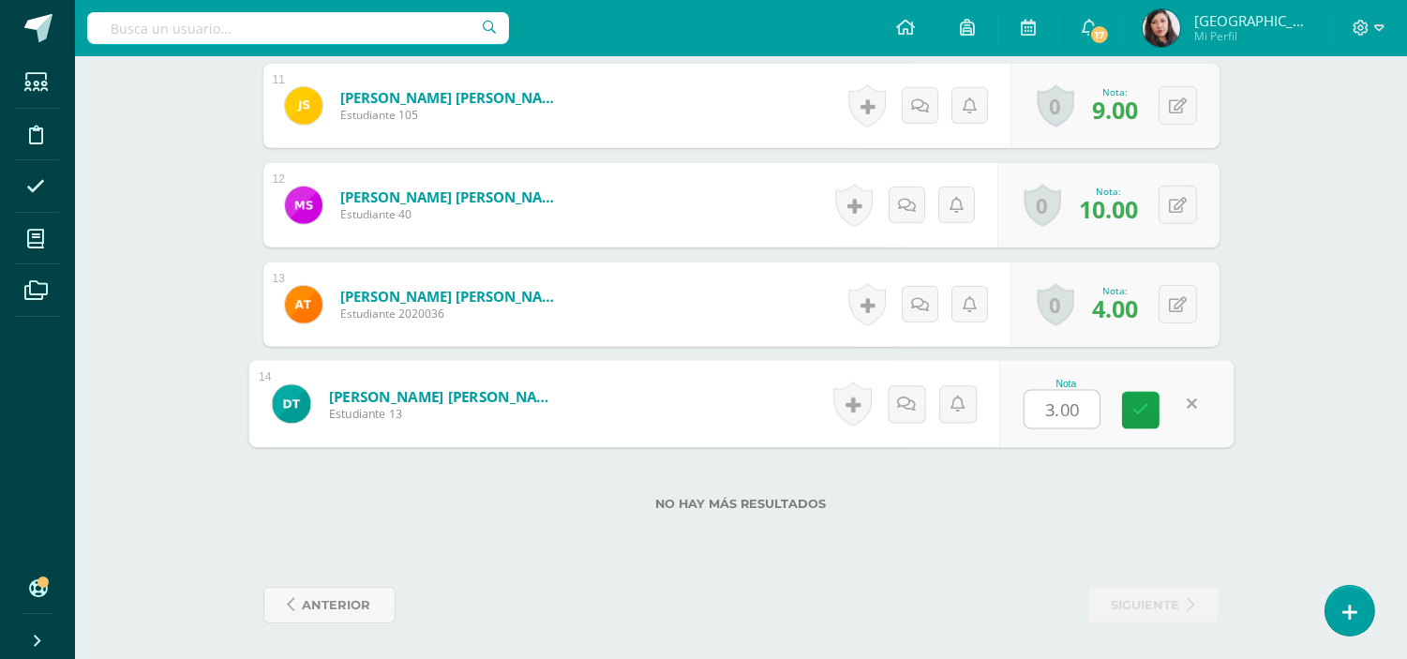
type input "5"
click at [1134, 404] on icon at bounding box center [1140, 410] width 17 height 16
